Goal: Task Accomplishment & Management: Manage account settings

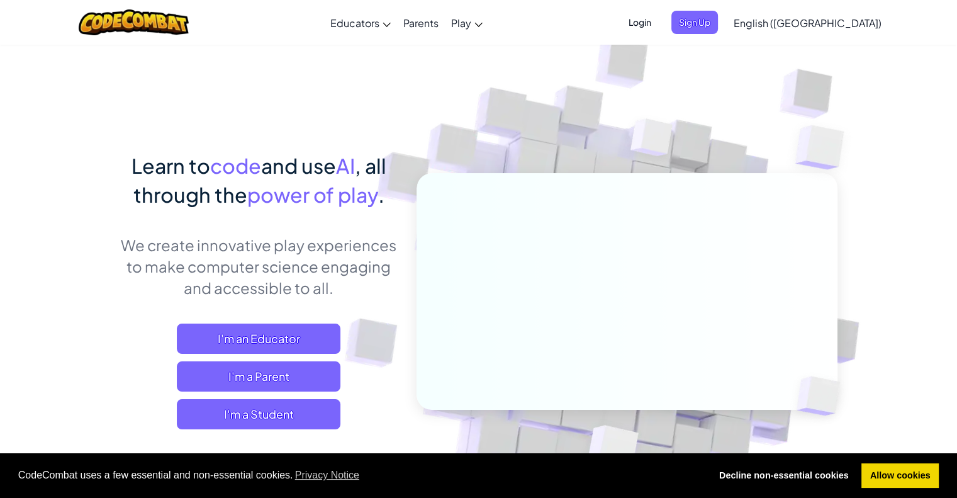
click at [659, 25] on span "Login" at bounding box center [640, 22] width 38 height 23
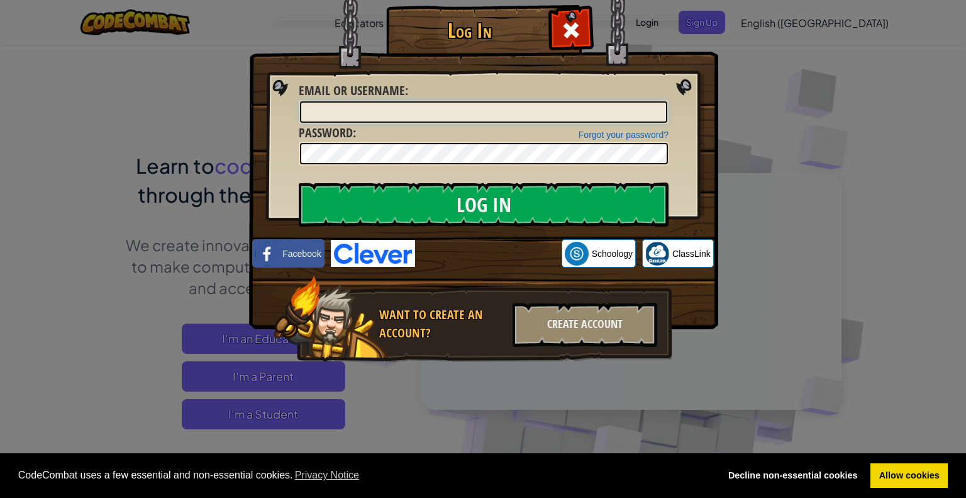
click at [423, 111] on input "Email or Username :" at bounding box center [483, 111] width 367 height 21
click at [628, 130] on link "Forgot your password?" at bounding box center [624, 135] width 90 height 10
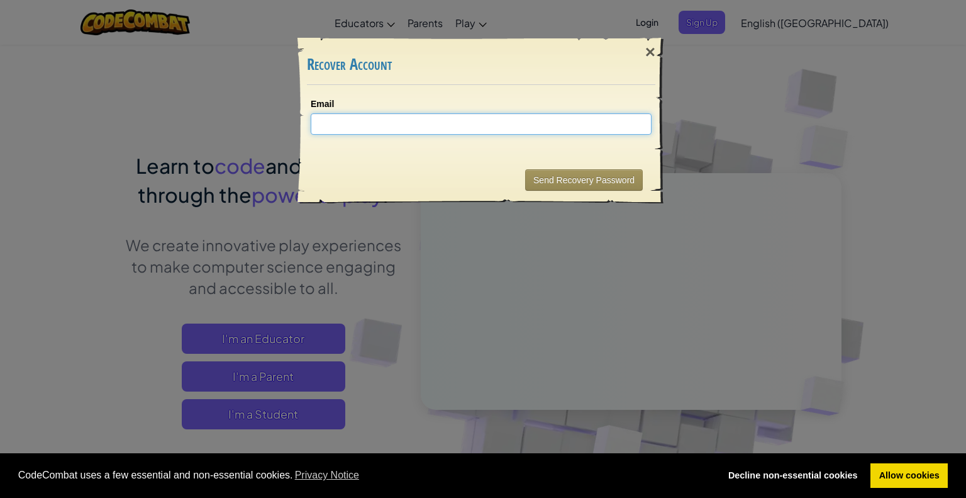
click at [483, 127] on input "Email" at bounding box center [481, 123] width 341 height 21
